Goal: Task Accomplishment & Management: Use online tool/utility

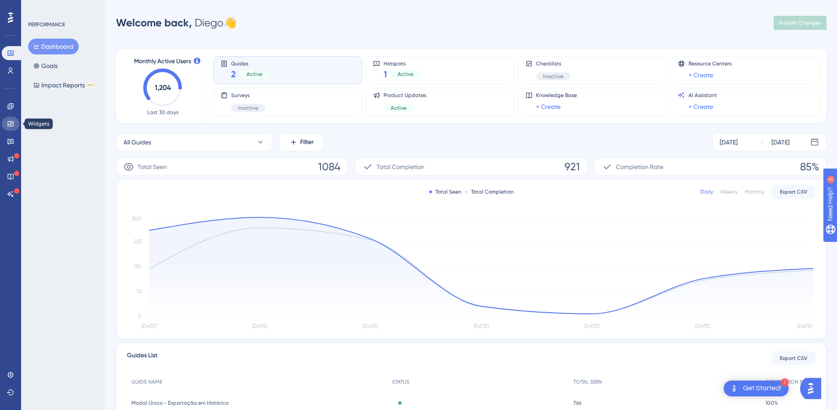
click at [13, 120] on icon at bounding box center [10, 123] width 7 height 7
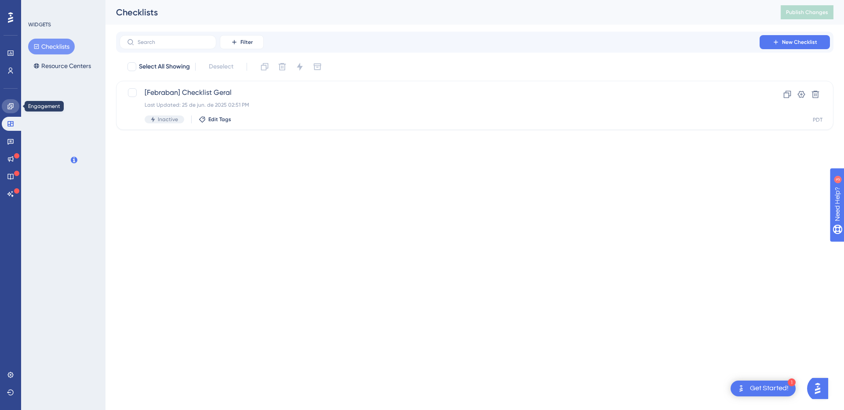
click at [11, 107] on icon at bounding box center [10, 106] width 7 height 7
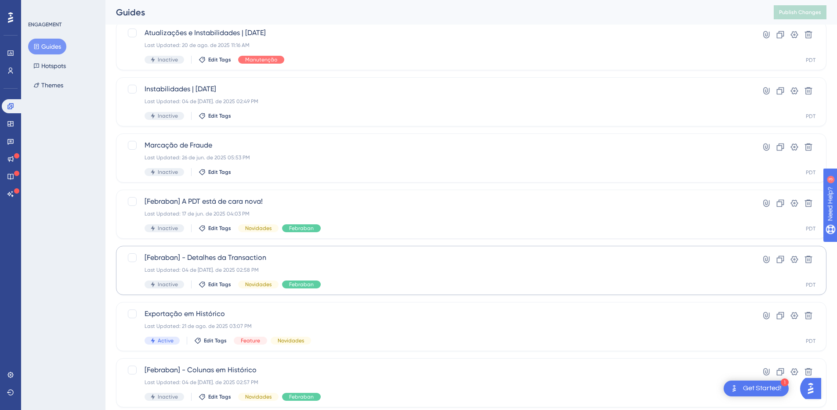
scroll to position [116, 0]
click at [229, 312] on span "Exportação em Histórico" at bounding box center [436, 313] width 583 height 11
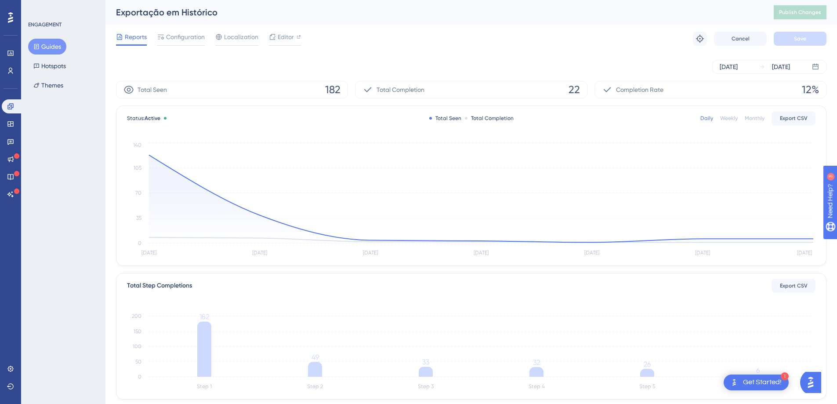
click at [156, 73] on div "[DATE] [DATE]" at bounding box center [471, 67] width 710 height 14
click at [4, 69] on link at bounding box center [11, 71] width 18 height 14
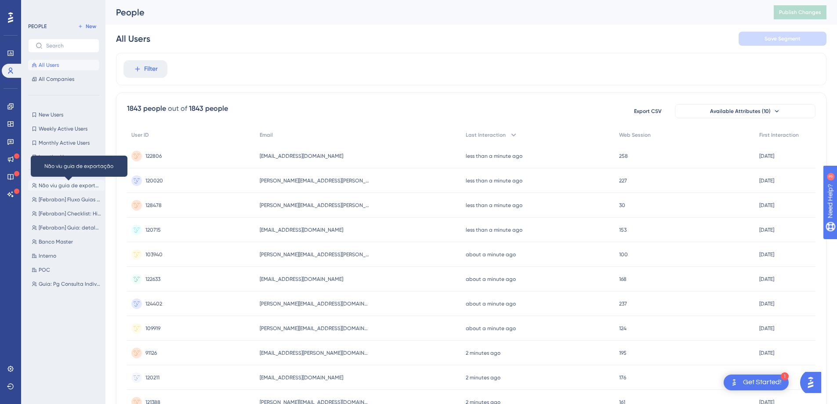
click at [70, 187] on span "Não viu guia de exportação" at bounding box center [70, 185] width 62 height 7
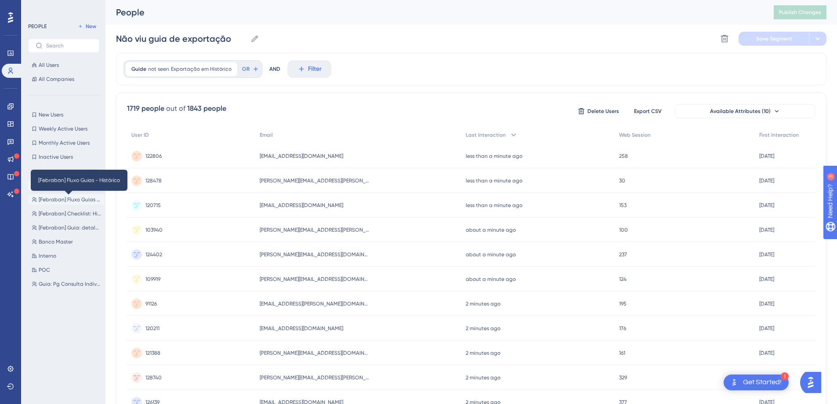
click at [65, 198] on span "[Febraban] Fluxo Guias - Histórico" at bounding box center [70, 199] width 62 height 7
type input "[Febraban] Fluxo Guias - Histórico"
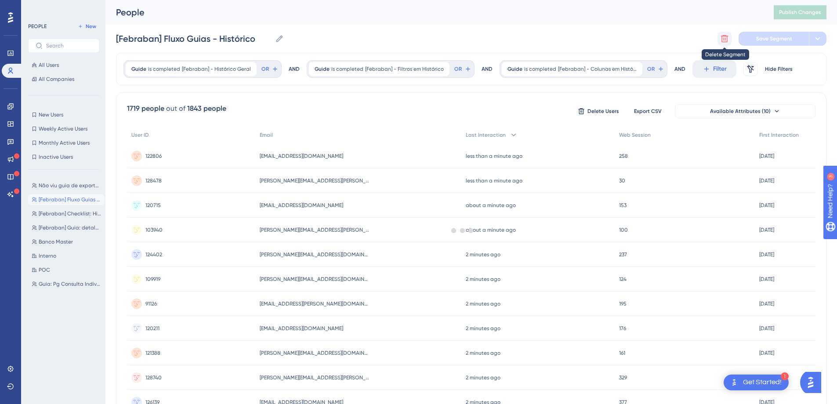
click at [725, 38] on icon at bounding box center [724, 38] width 7 height 7
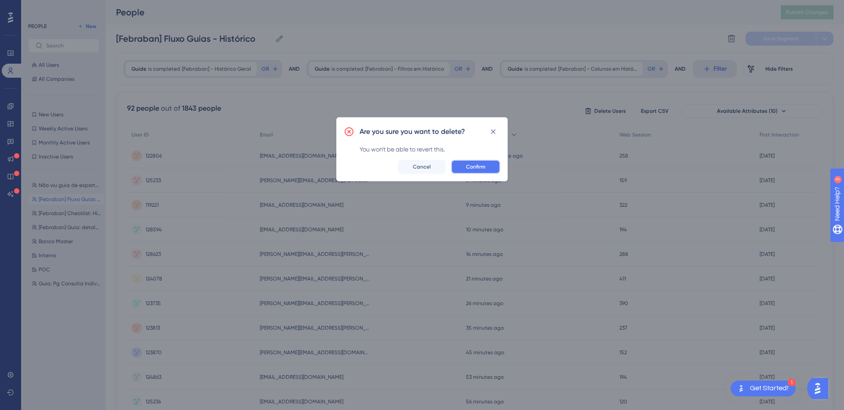
click at [486, 166] on button "Confirm" at bounding box center [475, 167] width 49 height 14
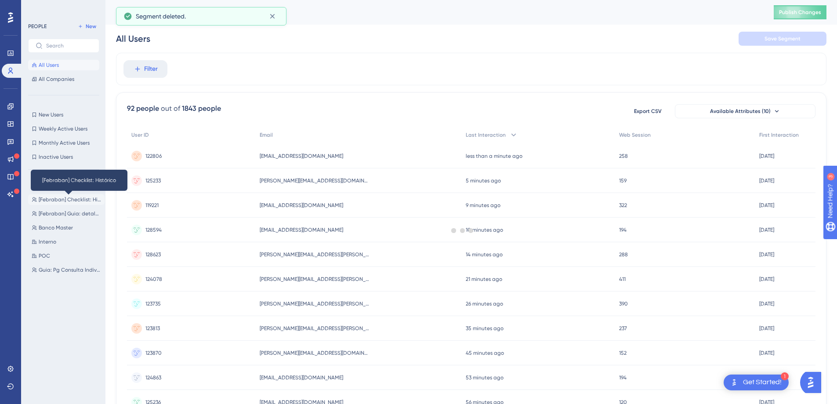
click at [60, 200] on span "[Febraban] Checklist: Histórico" at bounding box center [70, 199] width 62 height 7
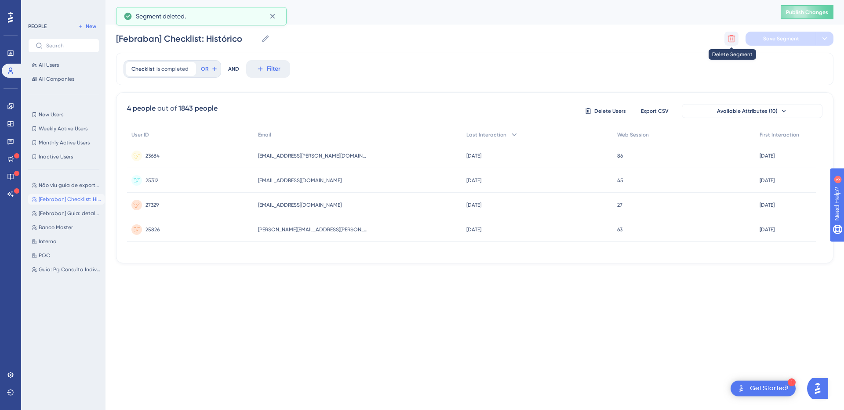
click at [725, 38] on button at bounding box center [731, 39] width 14 height 14
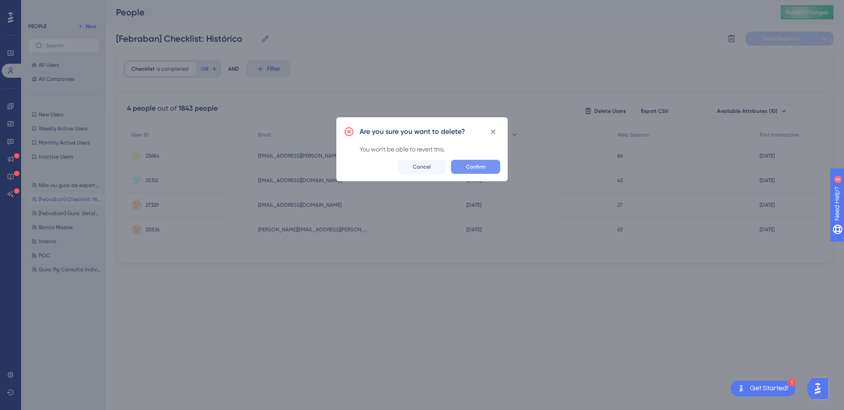
click at [474, 167] on span "Confirm" at bounding box center [475, 166] width 19 height 7
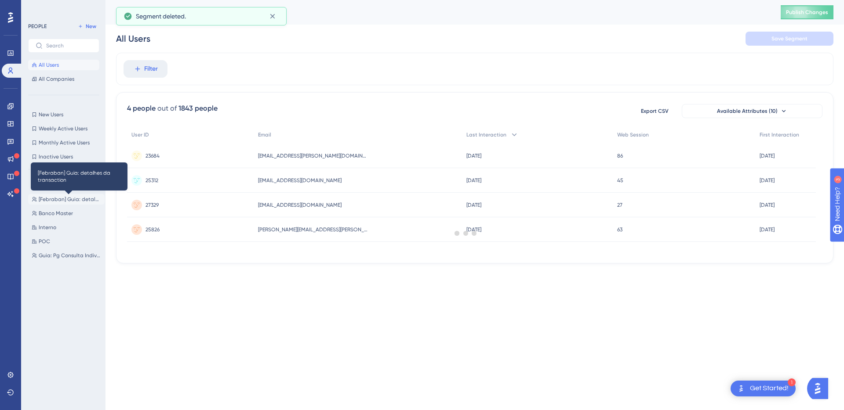
click at [61, 201] on span "[Febraban] Guia: detalhes da transaction" at bounding box center [70, 199] width 62 height 7
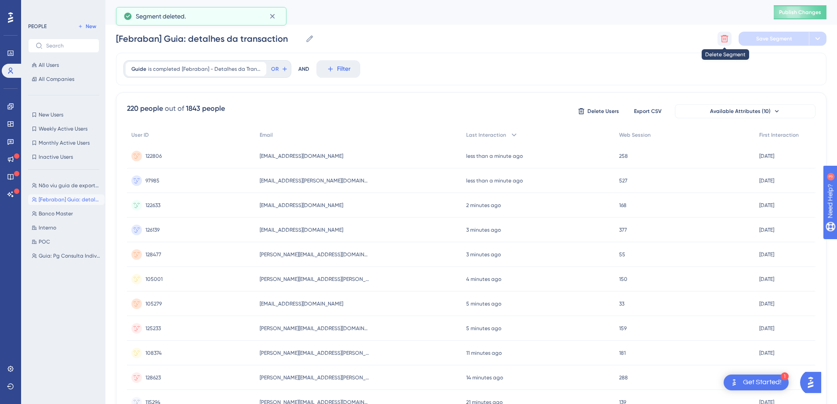
click at [724, 38] on icon at bounding box center [724, 38] width 9 height 9
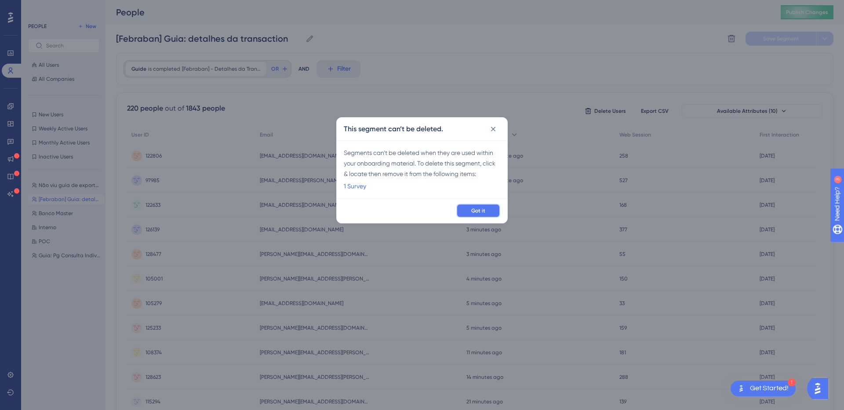
click at [486, 212] on button "Got it" at bounding box center [478, 211] width 44 height 14
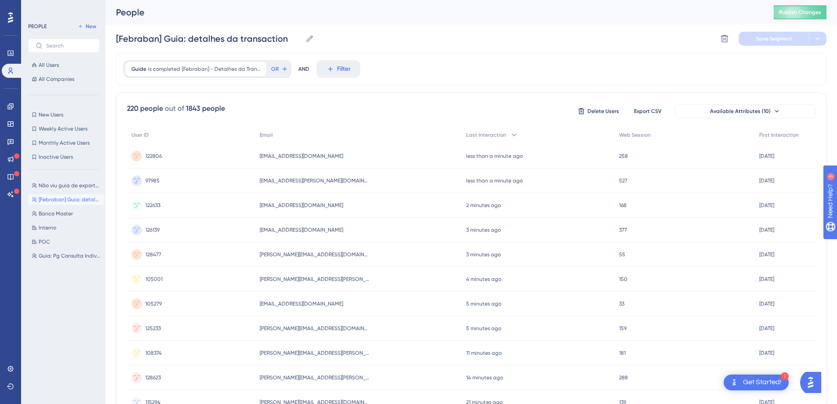
click at [63, 296] on div "Não viu guia de exportação Não viu guia de exportação [Febraban] Guia: detalhes…" at bounding box center [66, 282] width 76 height 211
click at [733, 37] on div "Delete Segment Save Segment" at bounding box center [771, 39] width 109 height 14
click at [725, 38] on icon at bounding box center [724, 38] width 7 height 7
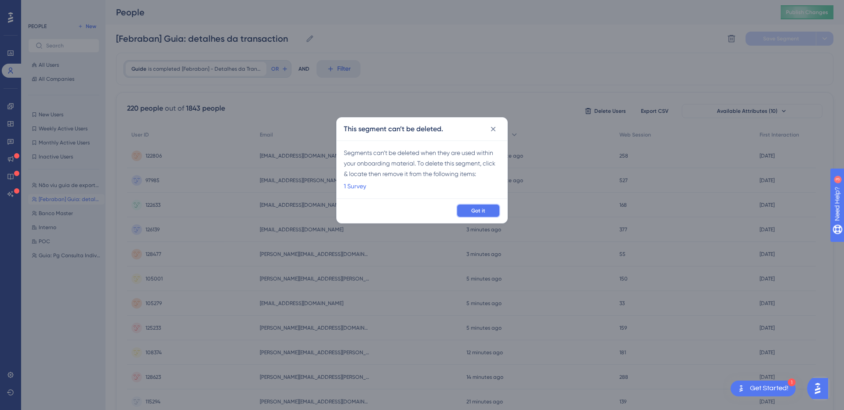
click at [487, 216] on button "Got it" at bounding box center [478, 211] width 44 height 14
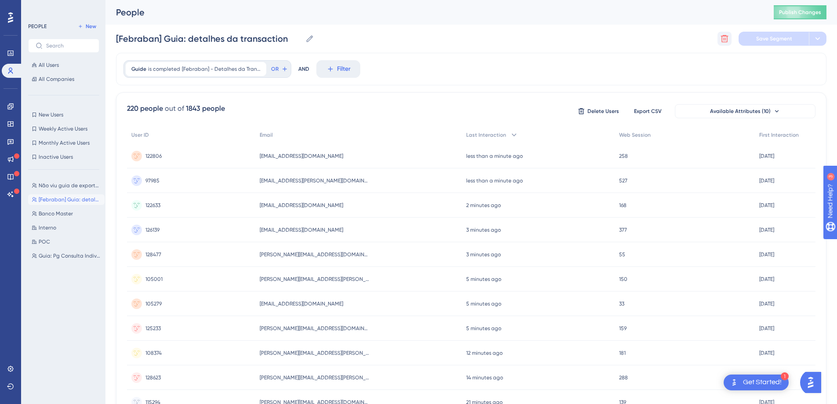
click at [726, 40] on icon at bounding box center [724, 38] width 9 height 9
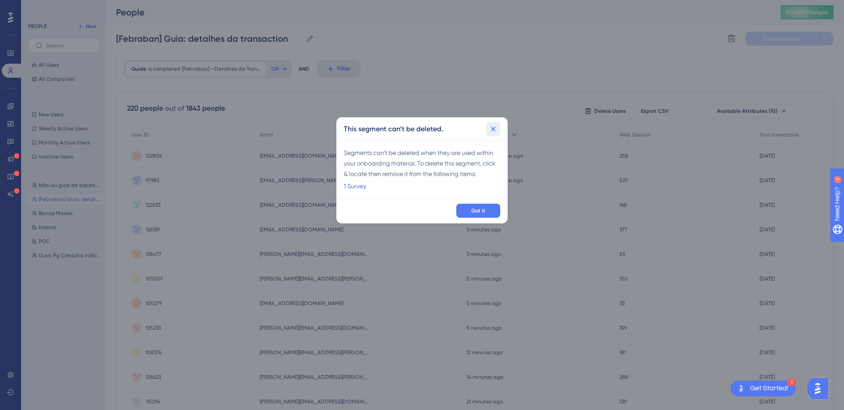
click at [492, 127] on icon at bounding box center [493, 129] width 9 height 9
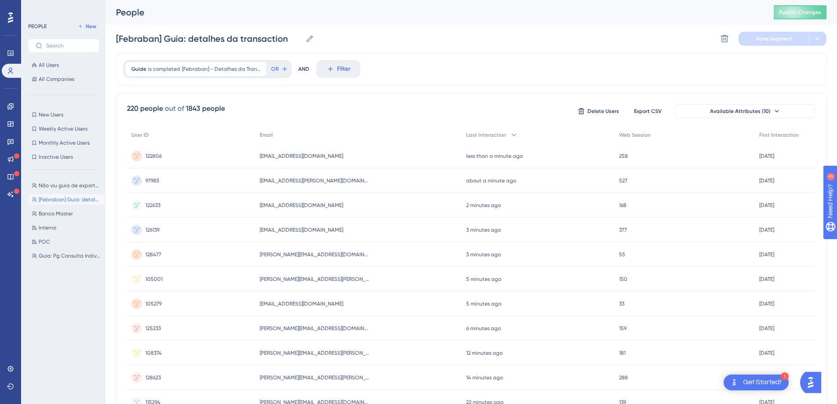
click at [395, 62] on div "Guide is completed [Febraban] - Detalhes da Transaction [Febraban] - Detalhes d…" at bounding box center [471, 69] width 710 height 33
click at [260, 68] on icon at bounding box center [259, 68] width 5 height 5
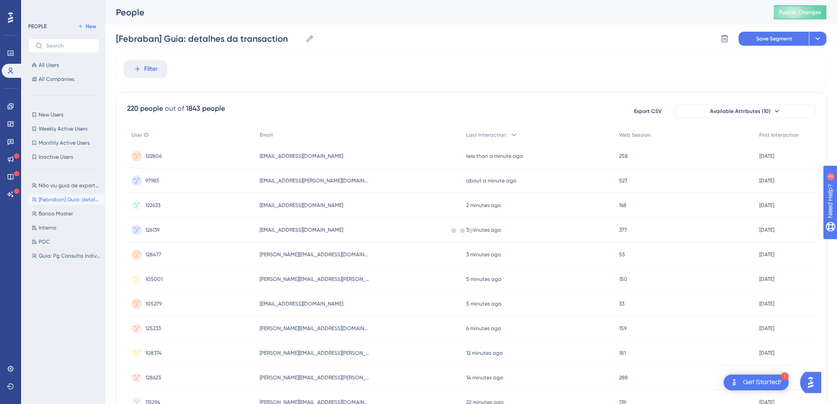
click at [441, 62] on div at bounding box center [462, 230] width 749 height 340
click at [756, 36] on span "Save Segment" at bounding box center [774, 38] width 36 height 7
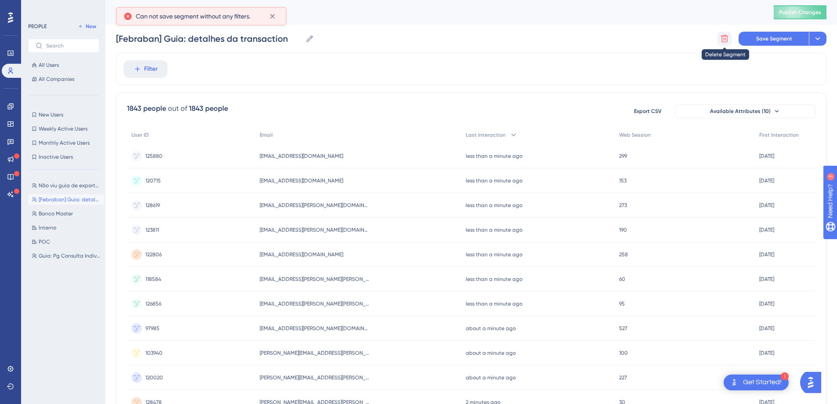
click at [721, 38] on icon at bounding box center [724, 38] width 9 height 9
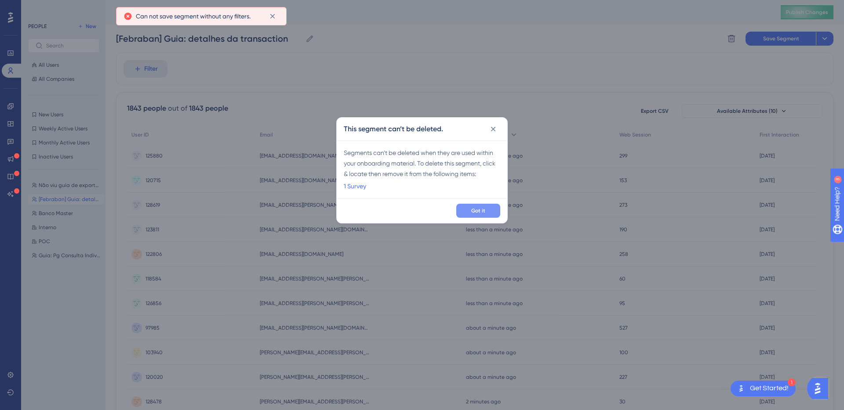
click at [480, 209] on span "Got it" at bounding box center [478, 210] width 14 height 7
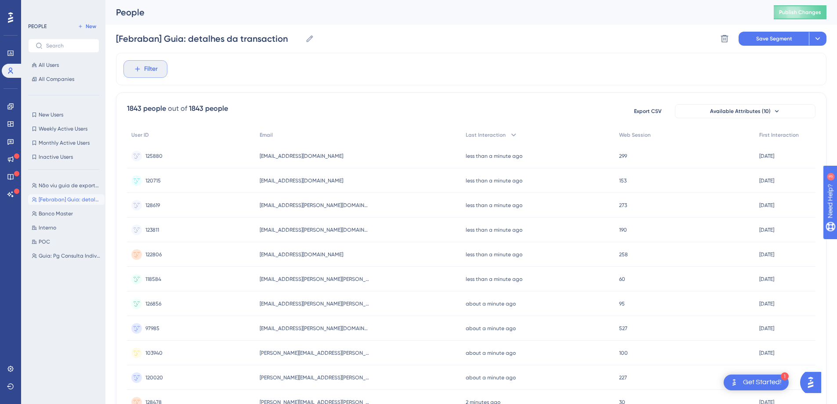
click at [148, 72] on span "Filter" at bounding box center [151, 69] width 14 height 11
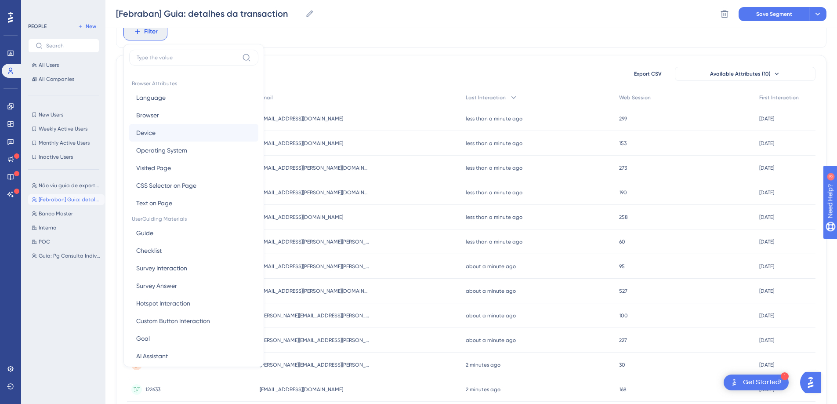
scroll to position [13, 0]
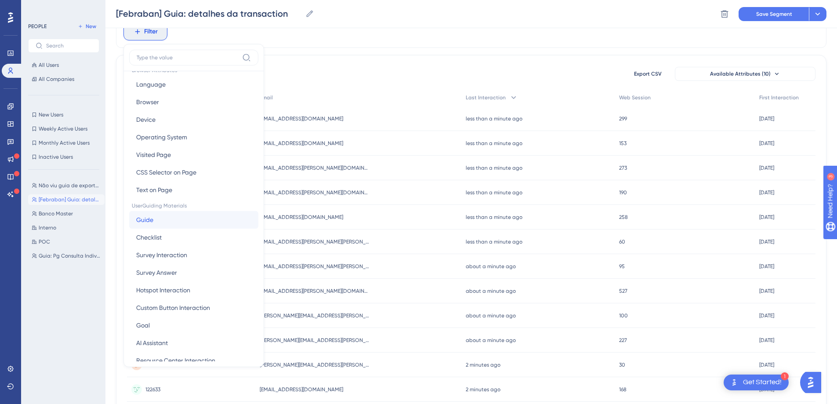
click at [157, 219] on button "Guide Guide" at bounding box center [193, 220] width 129 height 18
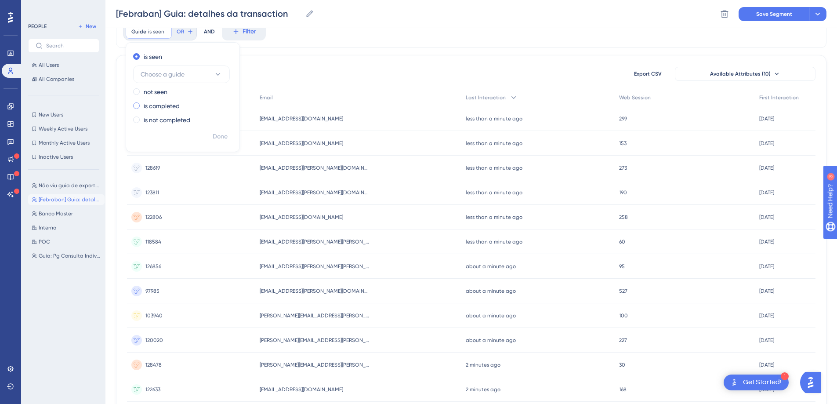
click at [167, 105] on label "is completed" at bounding box center [162, 106] width 36 height 11
click at [208, 101] on button "Choose a guide" at bounding box center [181, 103] width 97 height 18
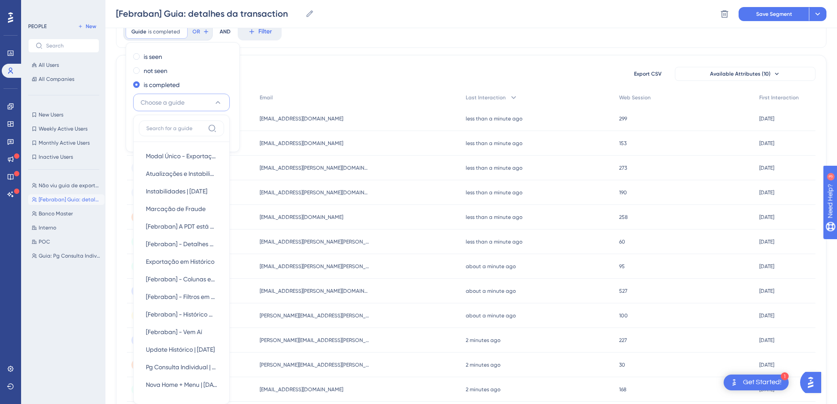
scroll to position [98, 0]
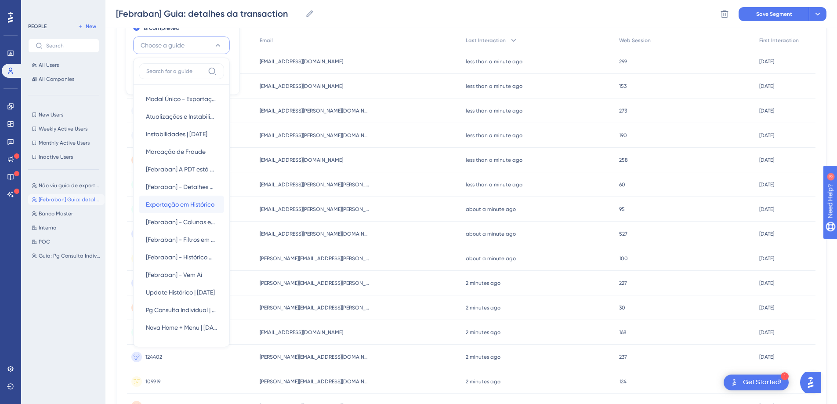
click at [178, 199] on span "Exportação em Histórico" at bounding box center [180, 204] width 69 height 11
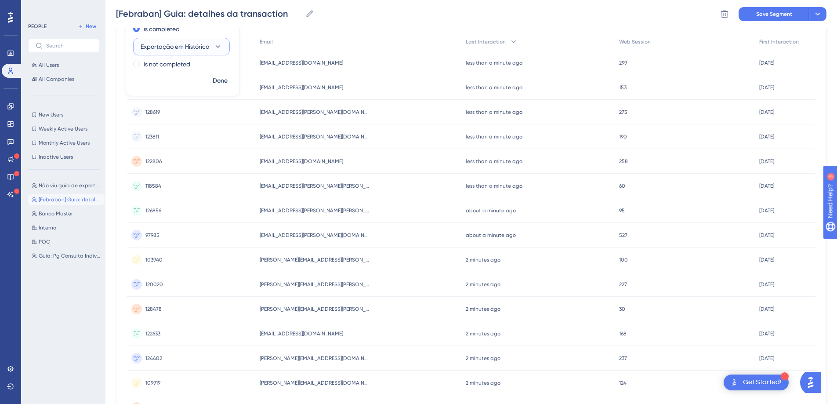
scroll to position [96, 0]
click at [223, 85] on span "Done" at bounding box center [220, 81] width 15 height 11
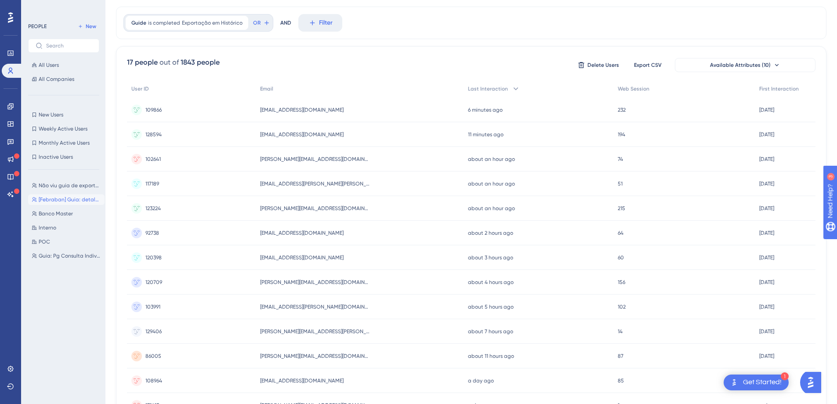
scroll to position [0, 0]
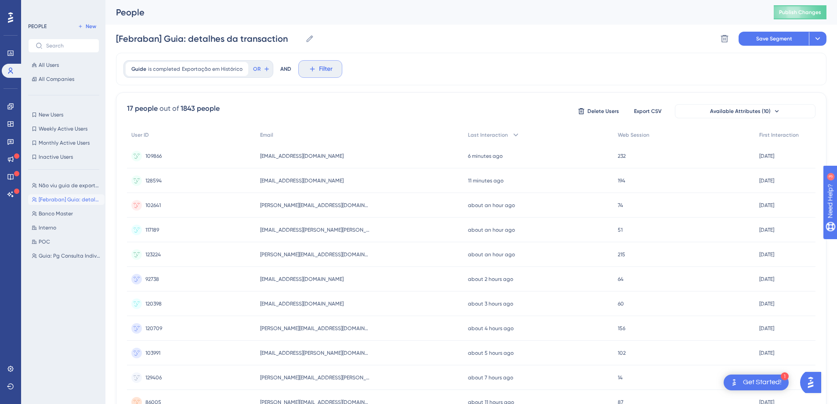
click at [312, 68] on icon at bounding box center [312, 69] width 8 height 8
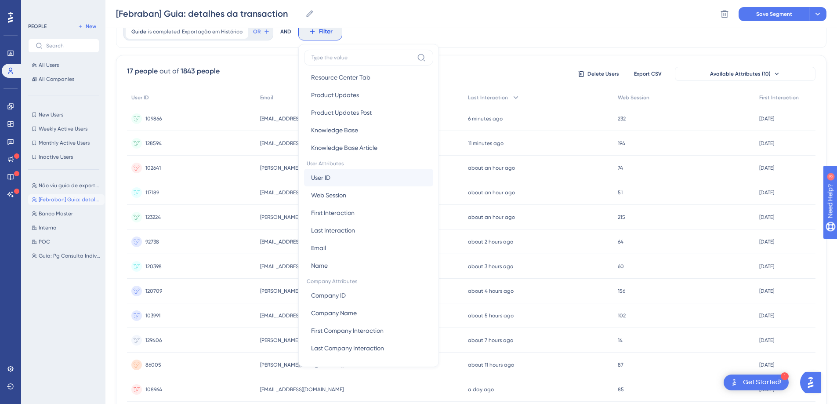
scroll to position [315, 0]
click at [476, 18] on div "[Febraban] Guia: detalhes da transaction [Febraban] Guia: detalhes da transacti…" at bounding box center [471, 14] width 732 height 28
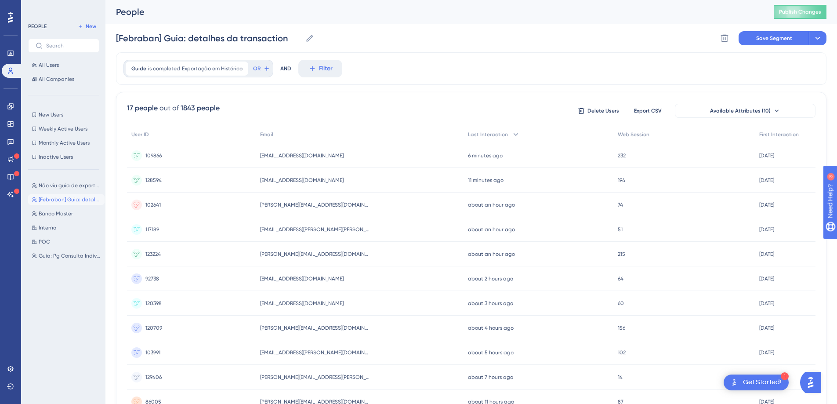
scroll to position [0, 0]
click at [313, 35] on icon at bounding box center [309, 38] width 9 height 9
click at [302, 35] on input "[Febraban] Guia: detalhes da transaction" at bounding box center [209, 39] width 186 height 12
click at [291, 38] on input "[Febraban] Guia: detalhes da transaction" at bounding box center [209, 39] width 186 height 12
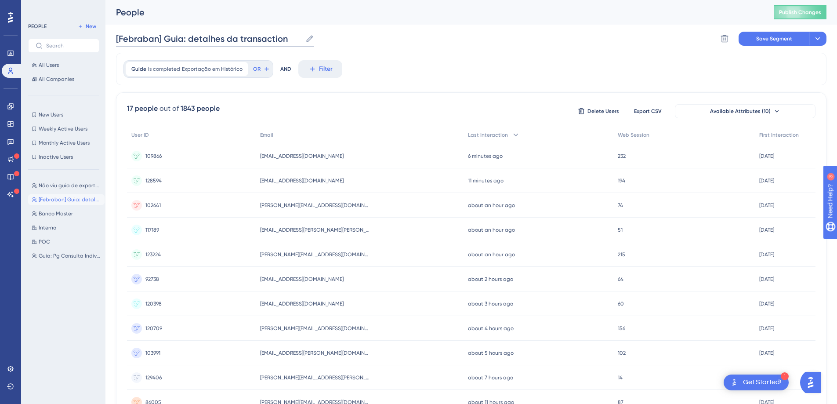
click at [291, 38] on input "[Febraban] Guia: detalhes da transaction" at bounding box center [209, 39] width 186 height 12
type input "Guia exportação de historico"
click at [773, 34] on button "Save Segment" at bounding box center [774, 39] width 70 height 14
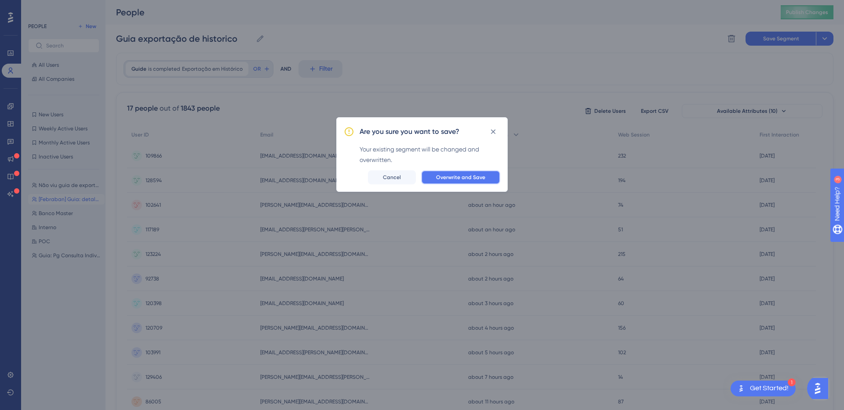
click at [476, 177] on span "Overwrite and Save" at bounding box center [460, 177] width 49 height 7
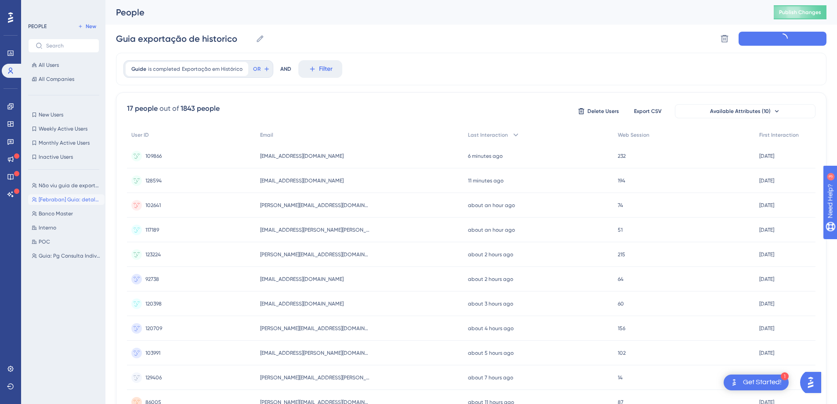
click at [406, 44] on div "Guia exportação de historico Guia exportação de historico Delete Segment" at bounding box center [471, 39] width 710 height 28
click at [11, 110] on link at bounding box center [11, 106] width 18 height 14
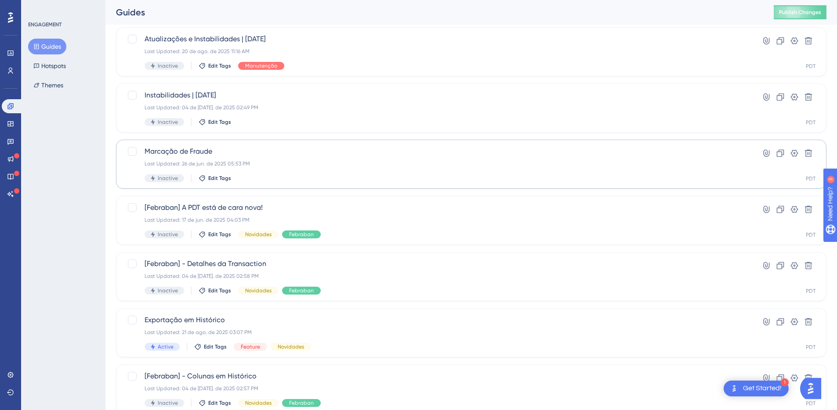
scroll to position [115, 0]
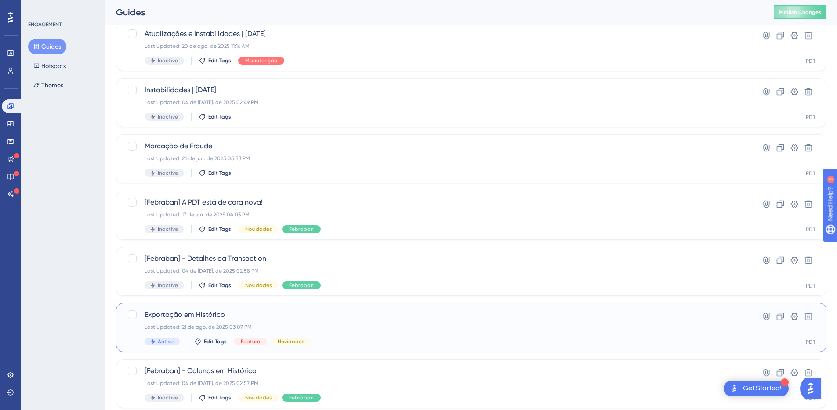
click at [221, 312] on span "Exportação em Histórico" at bounding box center [436, 315] width 583 height 11
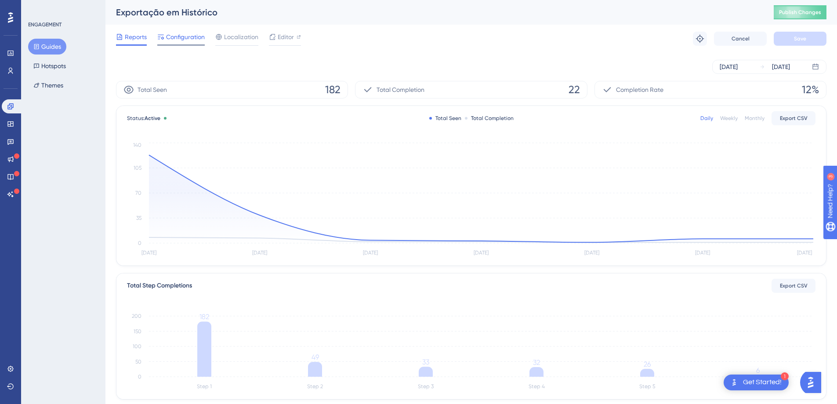
click at [176, 36] on span "Configuration" at bounding box center [185, 37] width 39 height 11
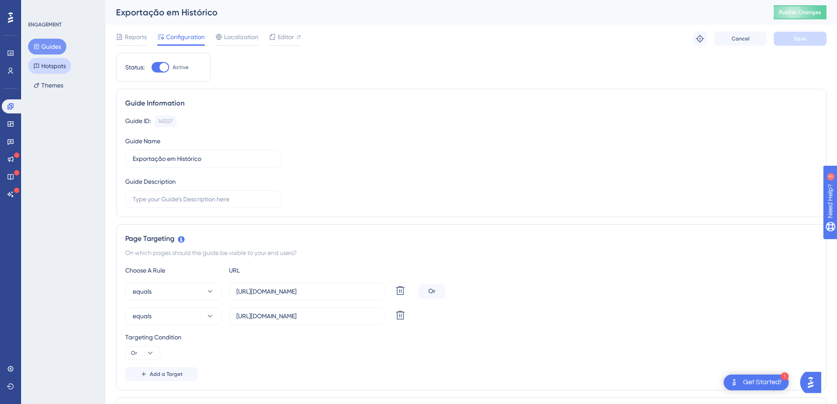
click at [58, 66] on button "Hotspots" at bounding box center [49, 66] width 43 height 16
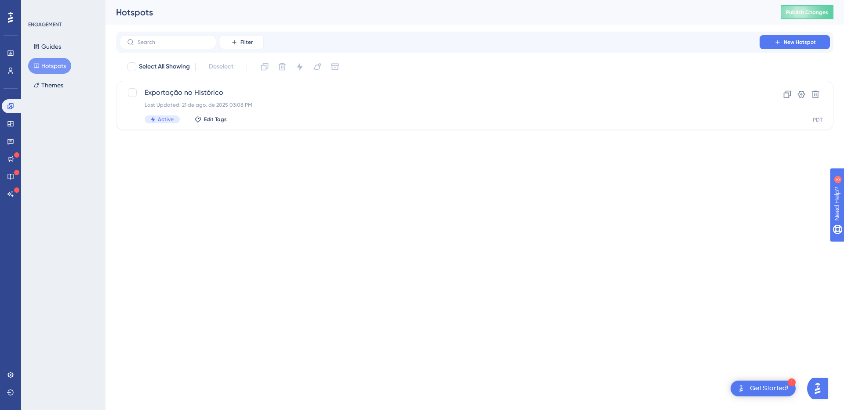
click at [260, 0] on html "1 Get Started! Performance Users Engagement Widgets Feedback Product Updates Kn…" at bounding box center [422, 0] width 844 height 0
click at [264, 130] on div "Performance Users Engagement Widgets Feedback Product Updates Knowledge Base AI…" at bounding box center [474, 72] width 738 height 144
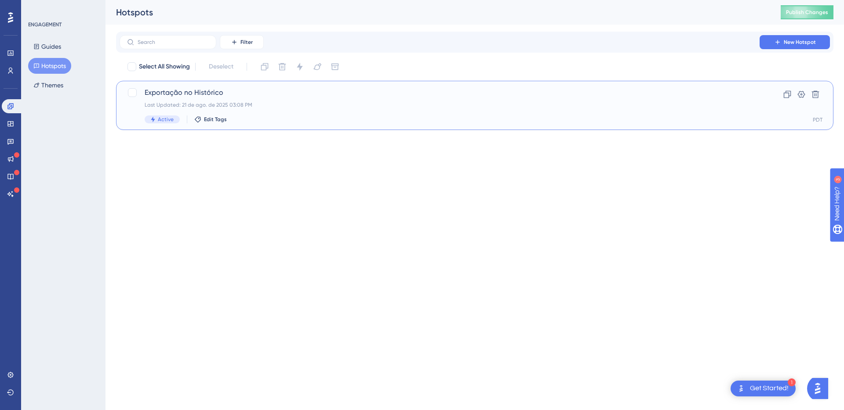
click at [272, 116] on div "Active Edit Tags" at bounding box center [440, 120] width 590 height 8
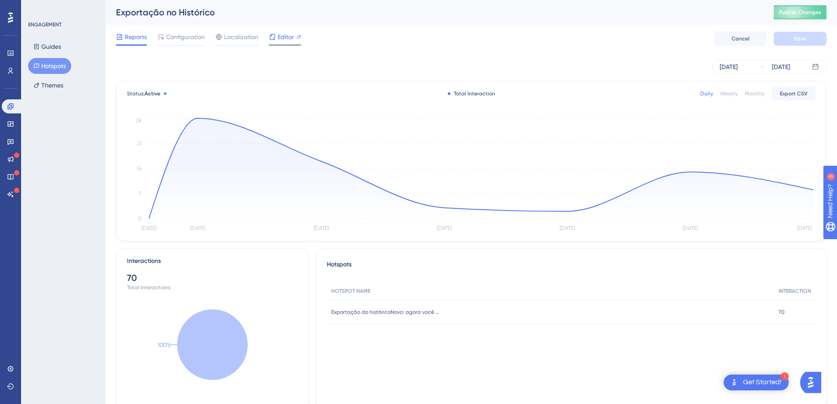
click at [286, 39] on span "Editor" at bounding box center [286, 37] width 16 height 11
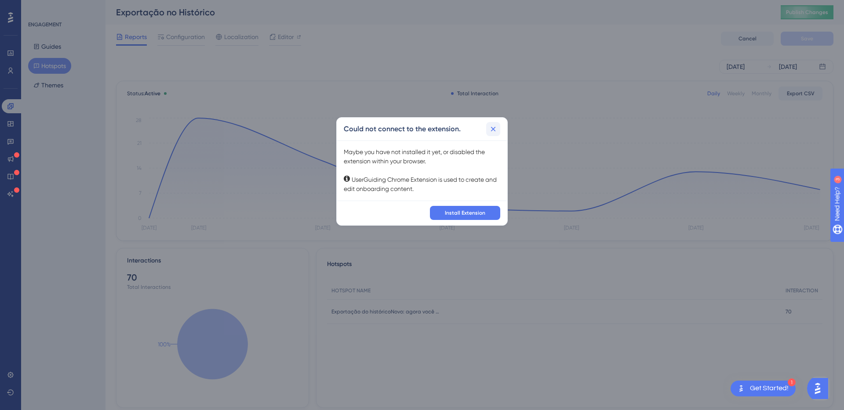
click at [493, 132] on icon at bounding box center [493, 129] width 9 height 9
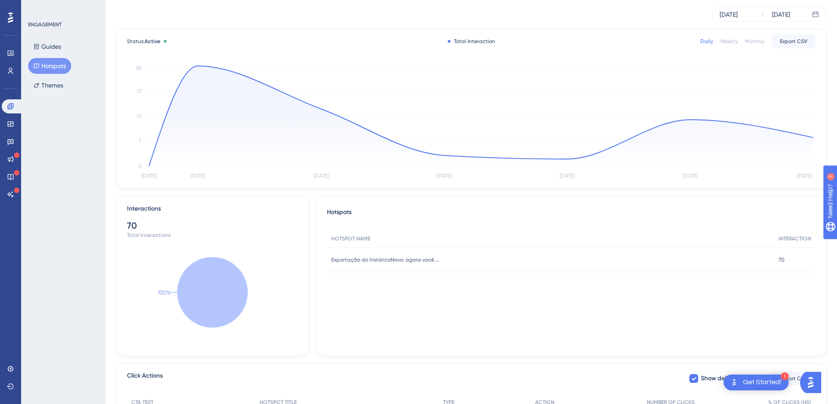
scroll to position [158, 0]
